Goal: Information Seeking & Learning: Learn about a topic

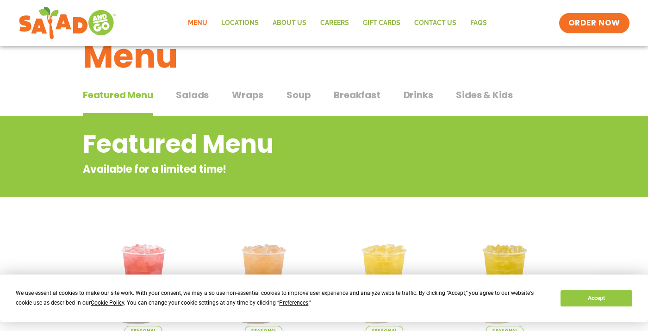
scroll to position [48, 0]
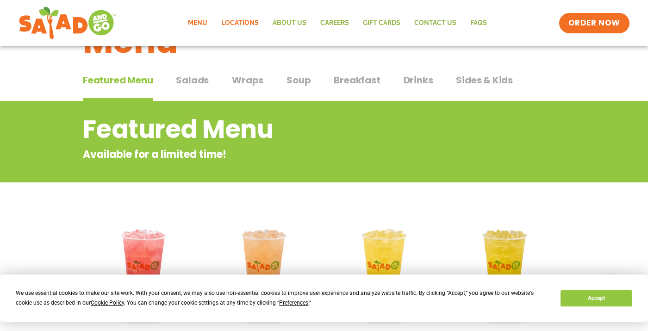
click at [237, 25] on link "Locations" at bounding box center [239, 22] width 51 height 21
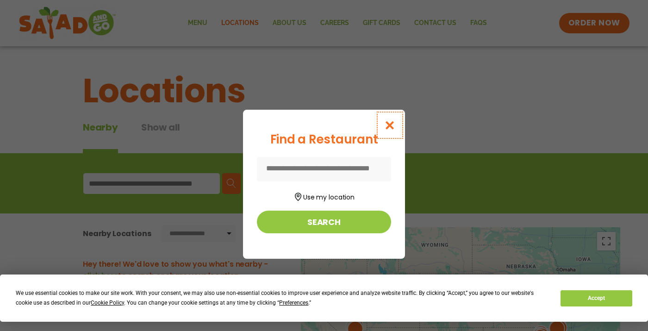
click at [387, 126] on icon "Close modal" at bounding box center [390, 125] width 12 height 10
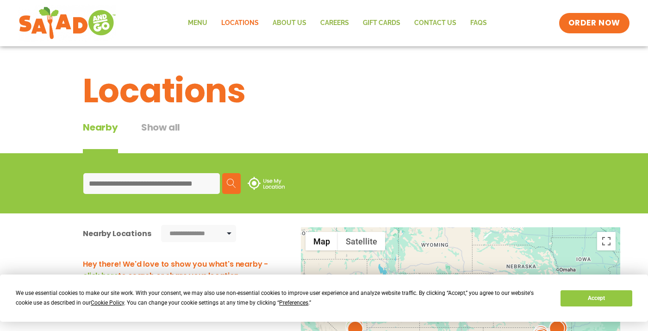
click at [160, 186] on input at bounding box center [151, 183] width 136 height 21
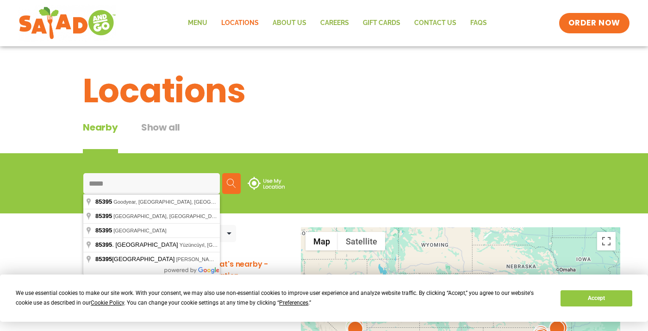
type input "**********"
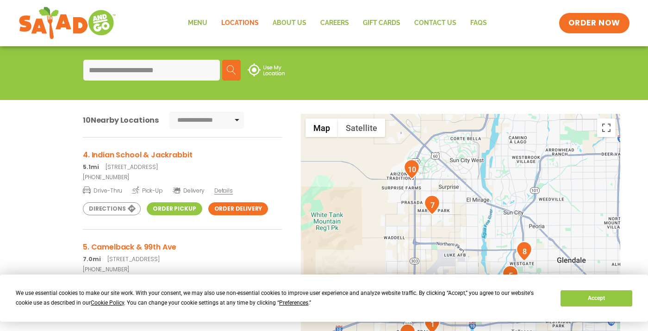
scroll to position [273, 0]
click at [224, 187] on span "Details" at bounding box center [223, 190] width 19 height 8
click at [191, 22] on link "Menu" at bounding box center [197, 22] width 33 height 21
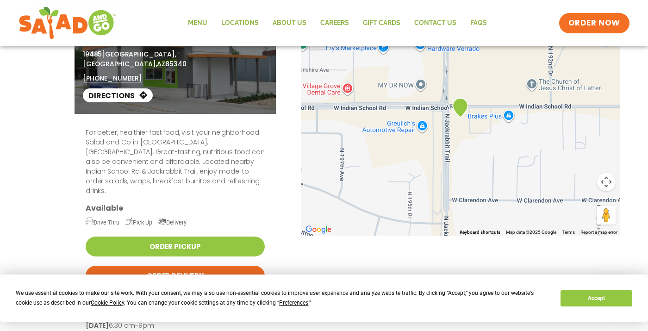
scroll to position [61, 0]
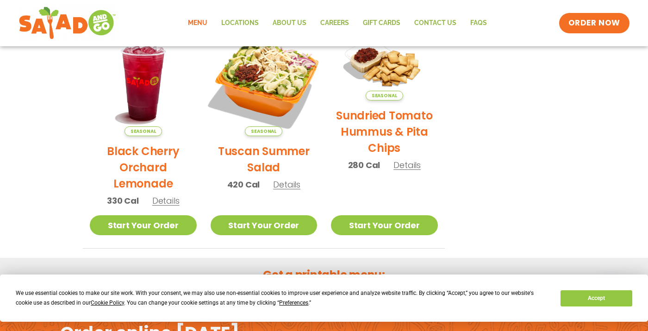
scroll to position [468, 0]
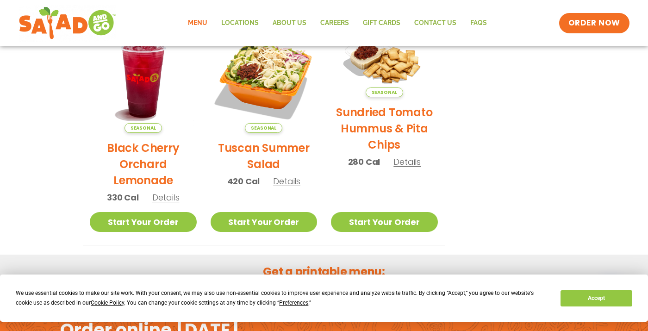
click at [281, 183] on span "Details" at bounding box center [286, 181] width 27 height 12
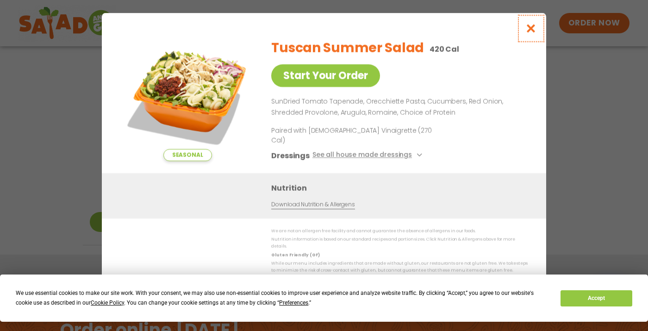
click at [535, 33] on icon "Close modal" at bounding box center [531, 29] width 12 height 10
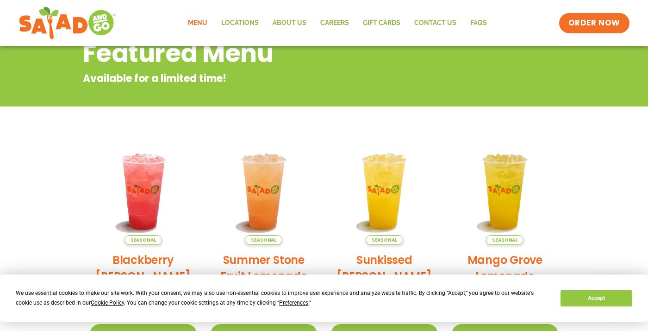
scroll to position [69, 0]
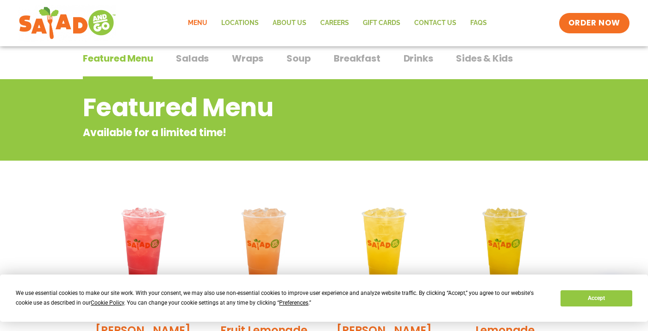
click at [198, 63] on span "Salads" at bounding box center [192, 58] width 33 height 14
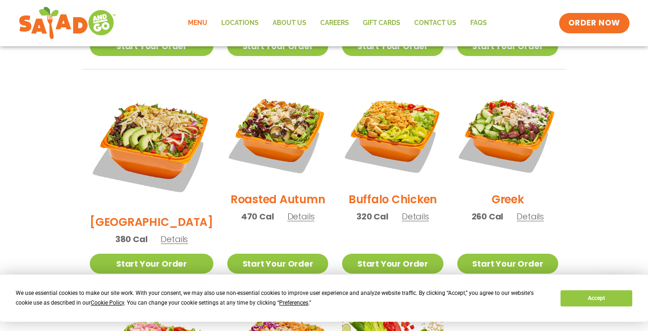
scroll to position [459, 0]
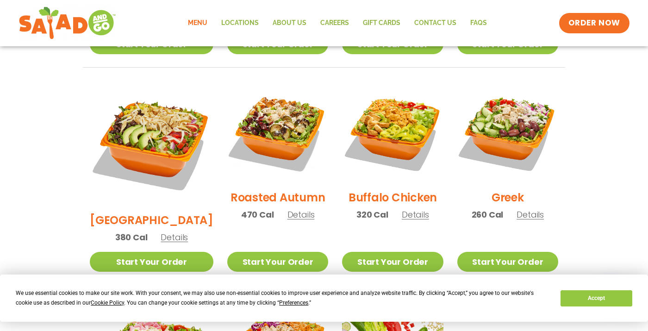
click at [278, 210] on div "Roasted Autumn 470 Cal Details" at bounding box center [277, 155] width 101 height 148
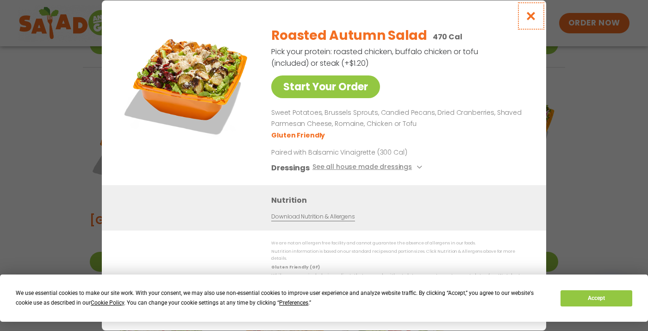
click at [528, 21] on icon "Close modal" at bounding box center [531, 16] width 12 height 10
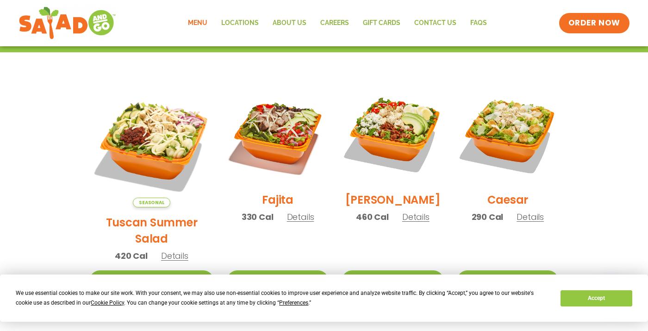
scroll to position [222, 0]
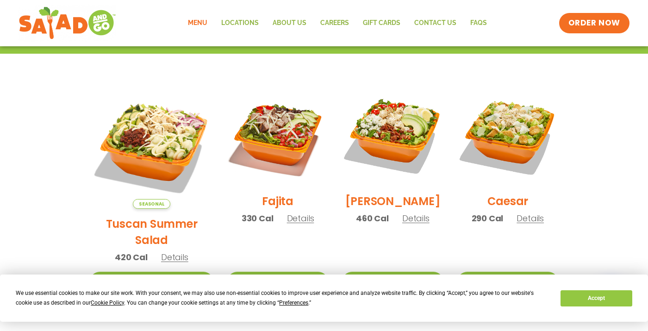
click at [205, 21] on link "Menu" at bounding box center [197, 22] width 33 height 21
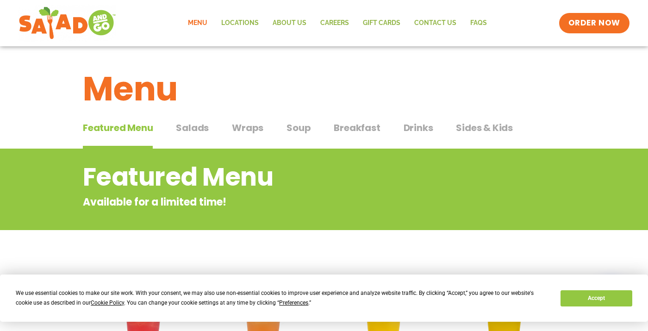
click at [480, 129] on span "Sides & Kids" at bounding box center [484, 128] width 57 height 14
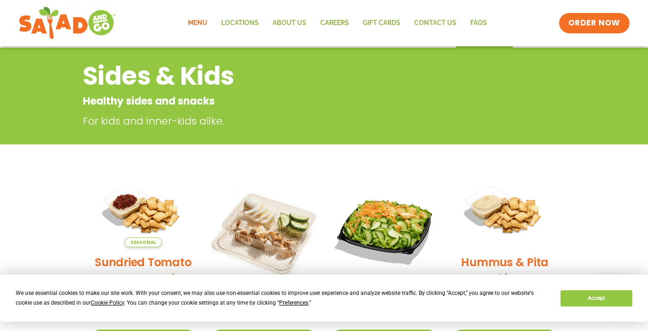
scroll to position [13, 0]
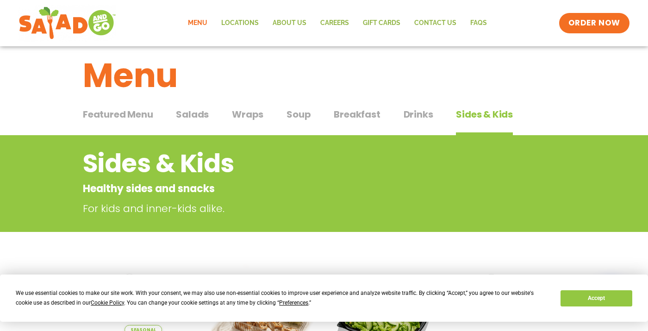
click at [139, 118] on span "Featured Menu" at bounding box center [118, 114] width 70 height 14
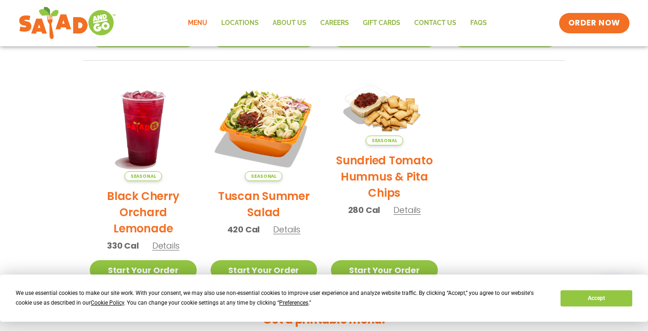
scroll to position [447, 0]
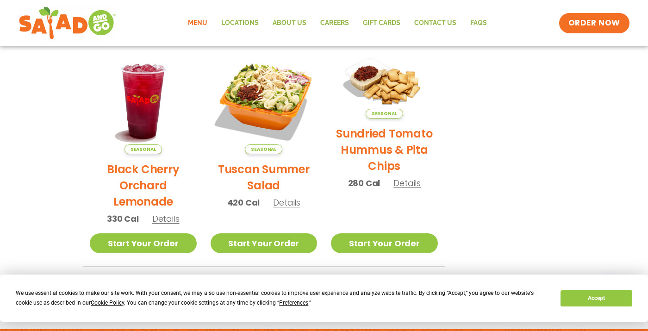
click at [278, 207] on span "Details" at bounding box center [286, 203] width 27 height 12
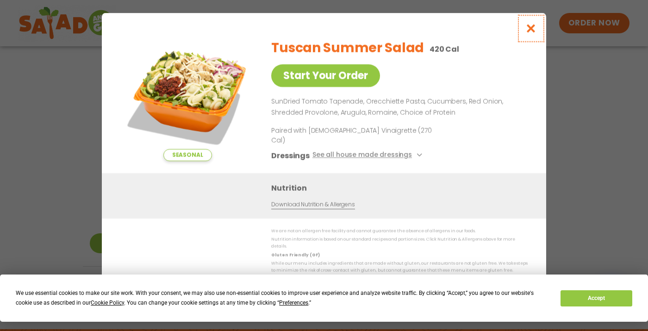
click at [532, 32] on icon "Close modal" at bounding box center [531, 29] width 12 height 10
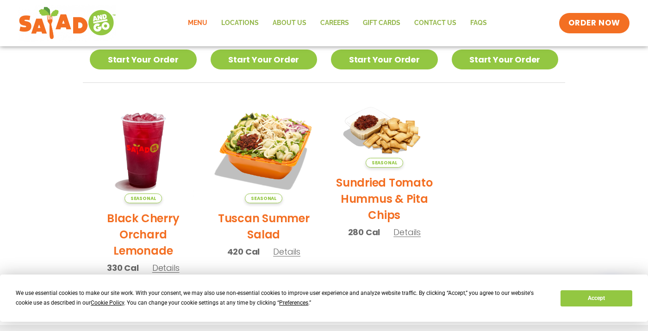
scroll to position [383, 0]
